Goal: Navigation & Orientation: Find specific page/section

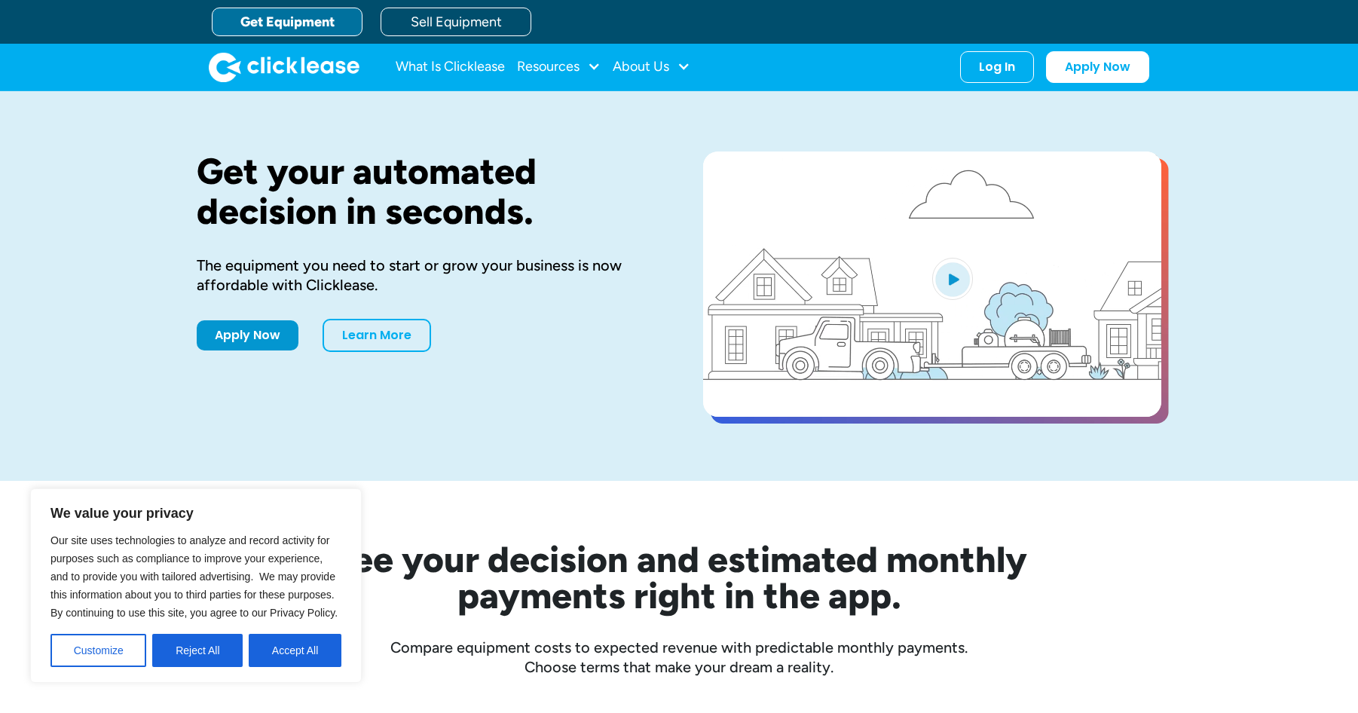
click at [427, 421] on div "Get your automated decision in seconds. The equipment you need to start or grow…" at bounding box center [679, 286] width 964 height 390
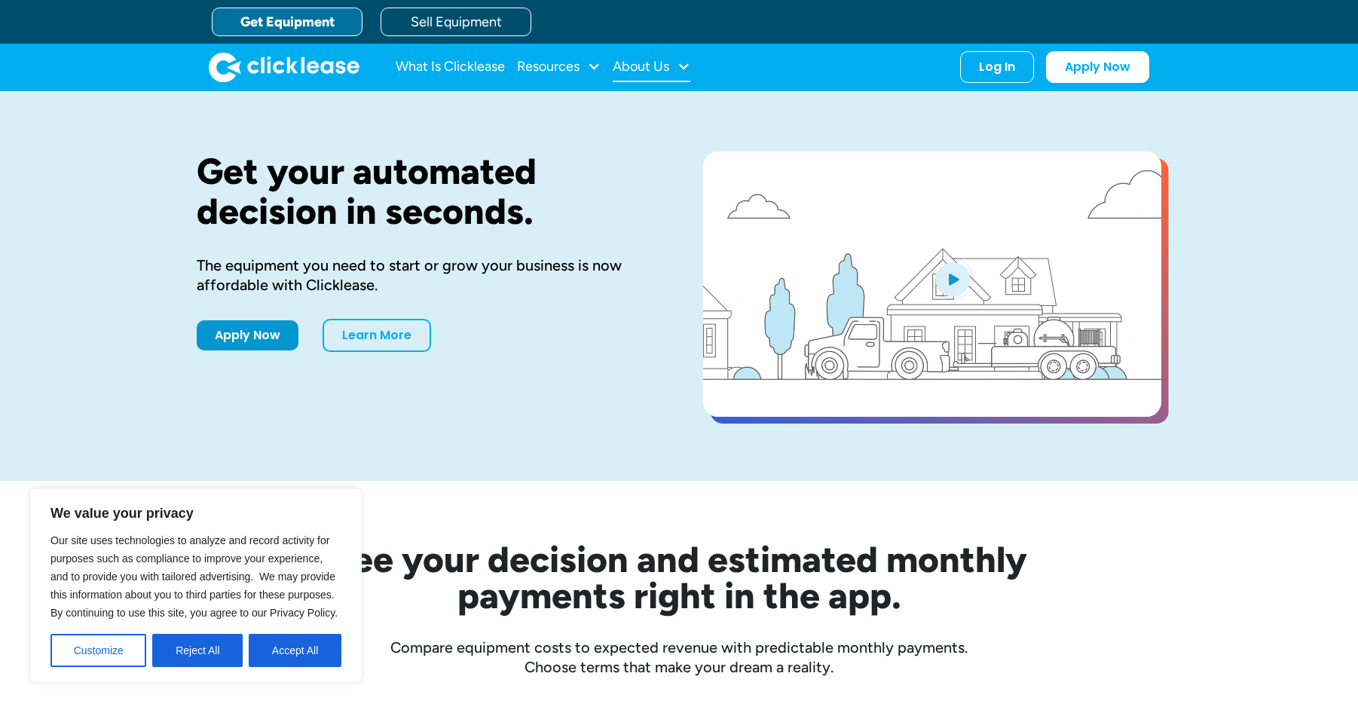
click at [638, 66] on div "About Us" at bounding box center [641, 66] width 57 height 0
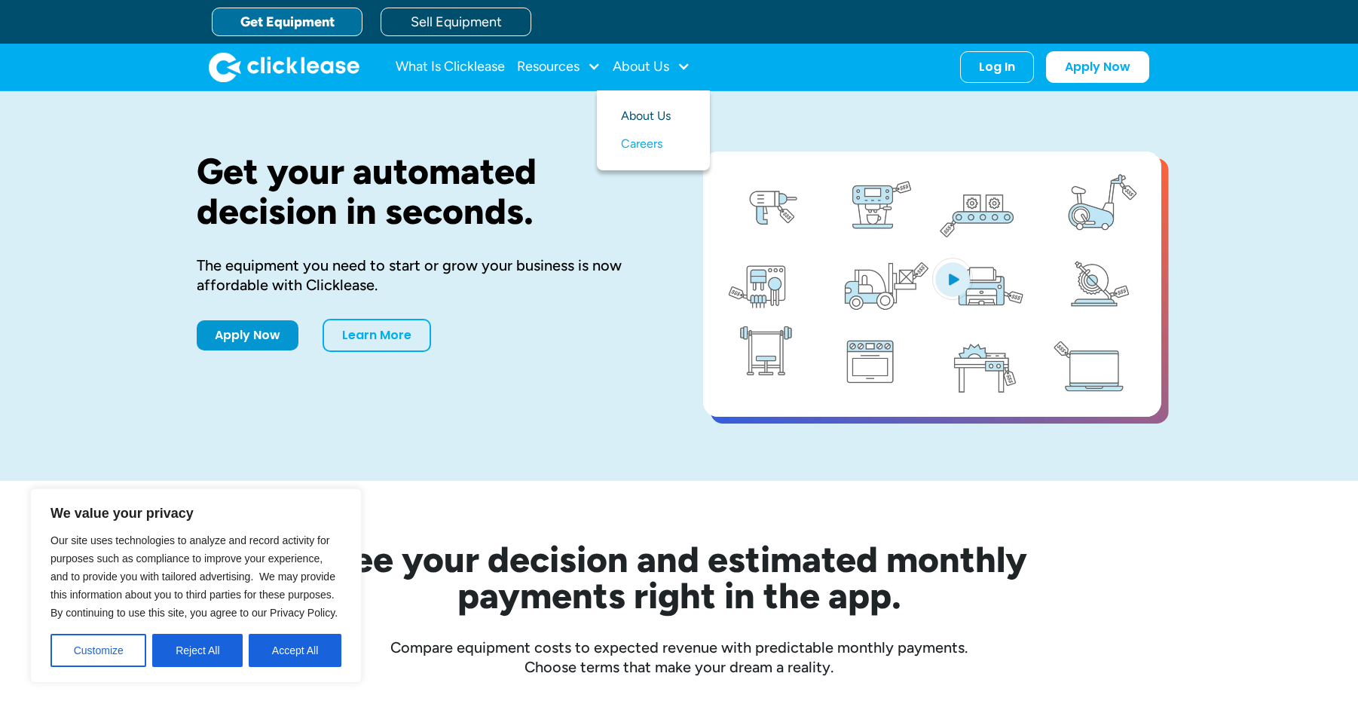
click at [644, 117] on link "About Us" at bounding box center [653, 116] width 65 height 28
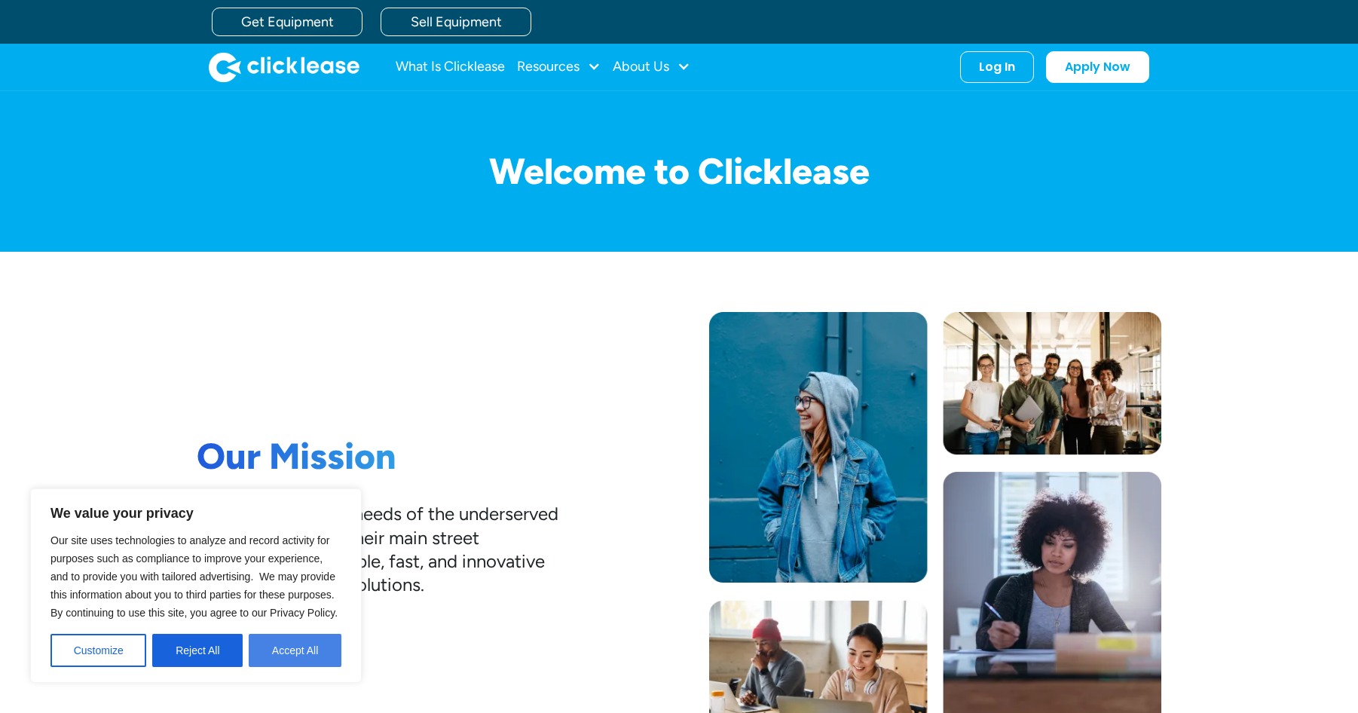
click at [277, 650] on button "Accept All" at bounding box center [295, 650] width 93 height 33
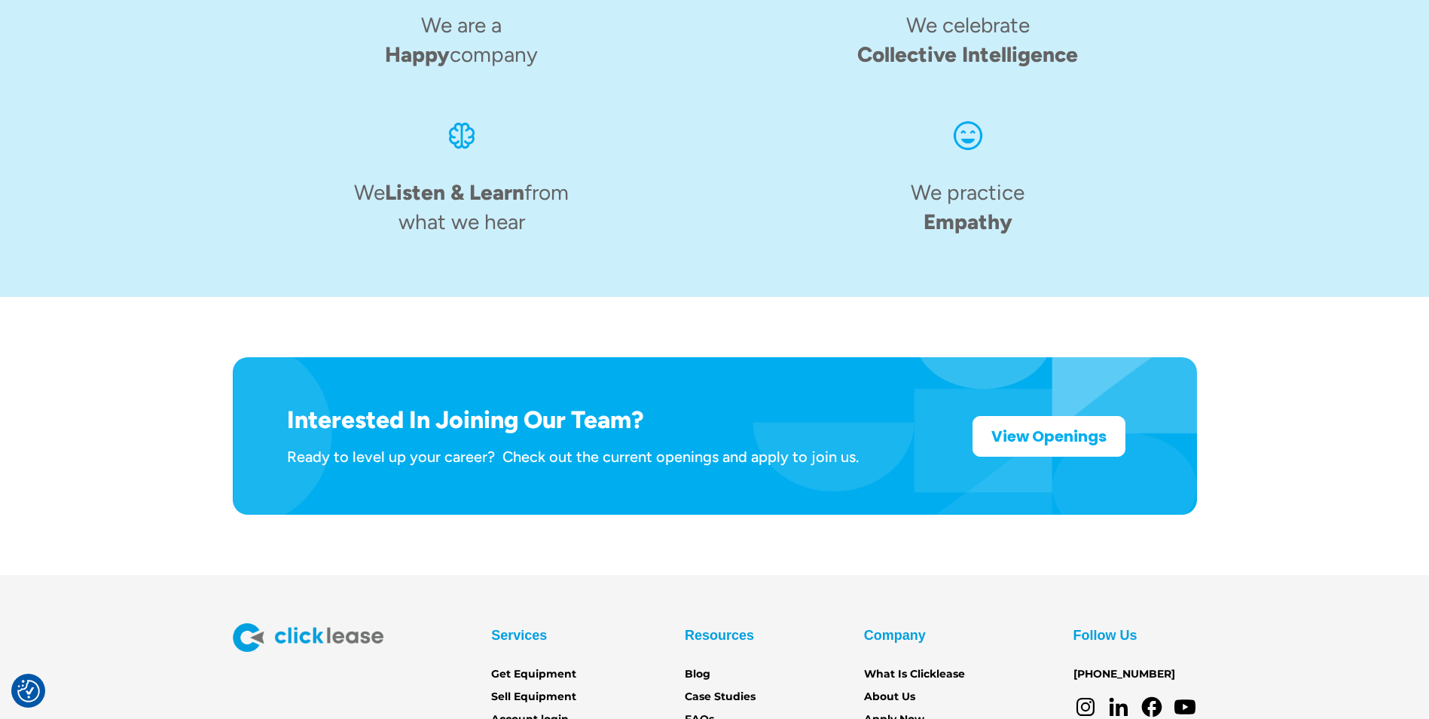
scroll to position [2313, 0]
